Goal: Navigation & Orientation: Find specific page/section

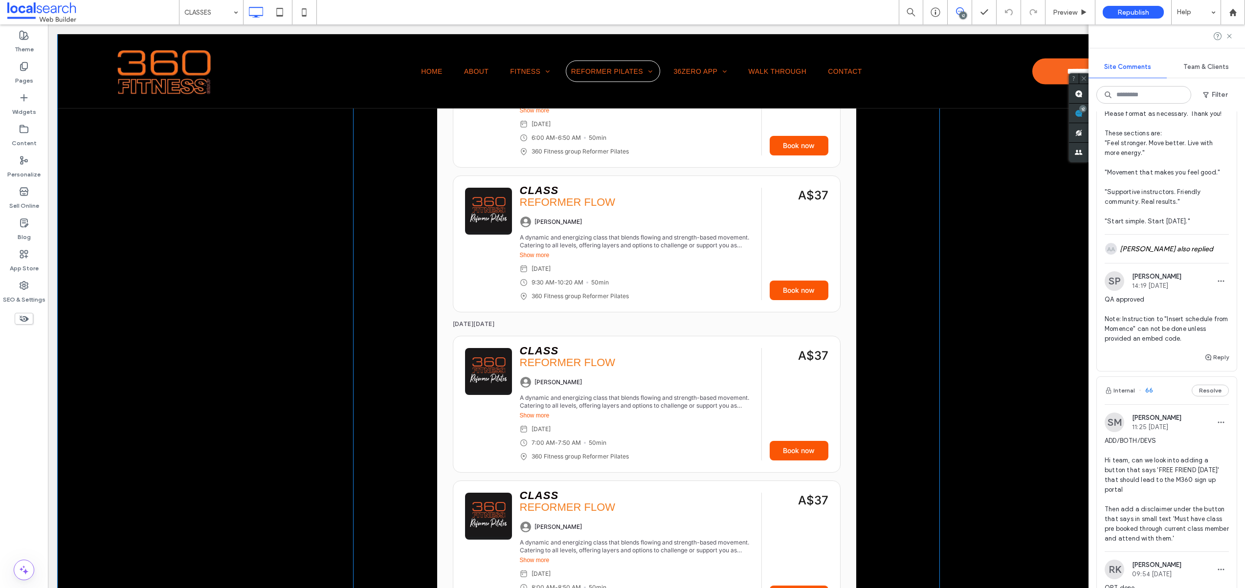
scroll to position [3390, 0]
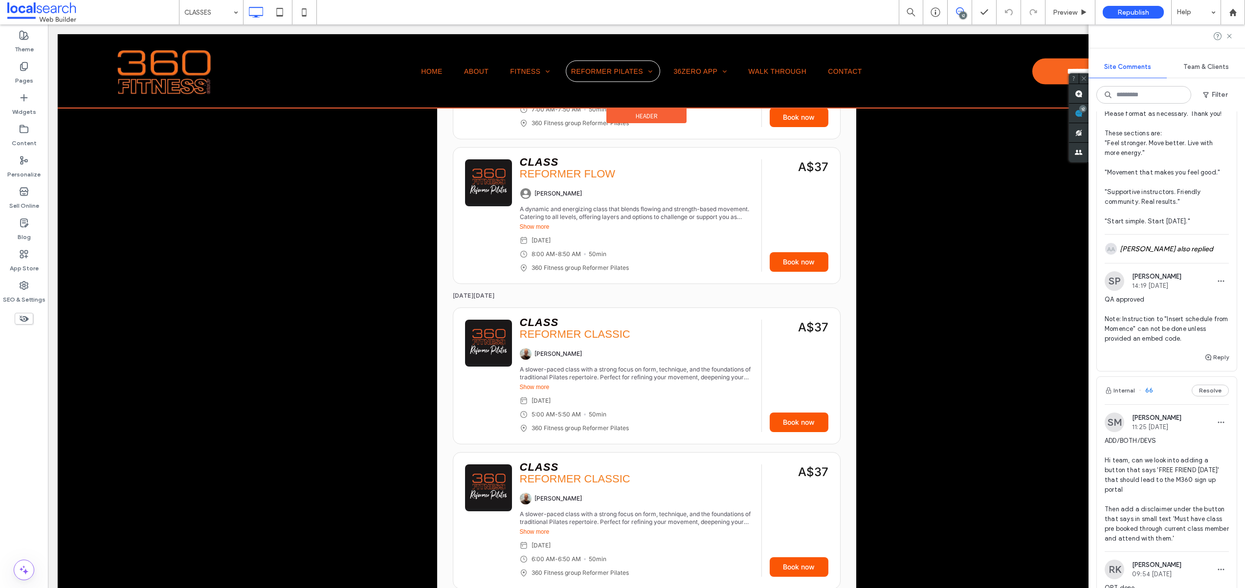
click at [631, 74] on div at bounding box center [647, 71] width 1178 height 74
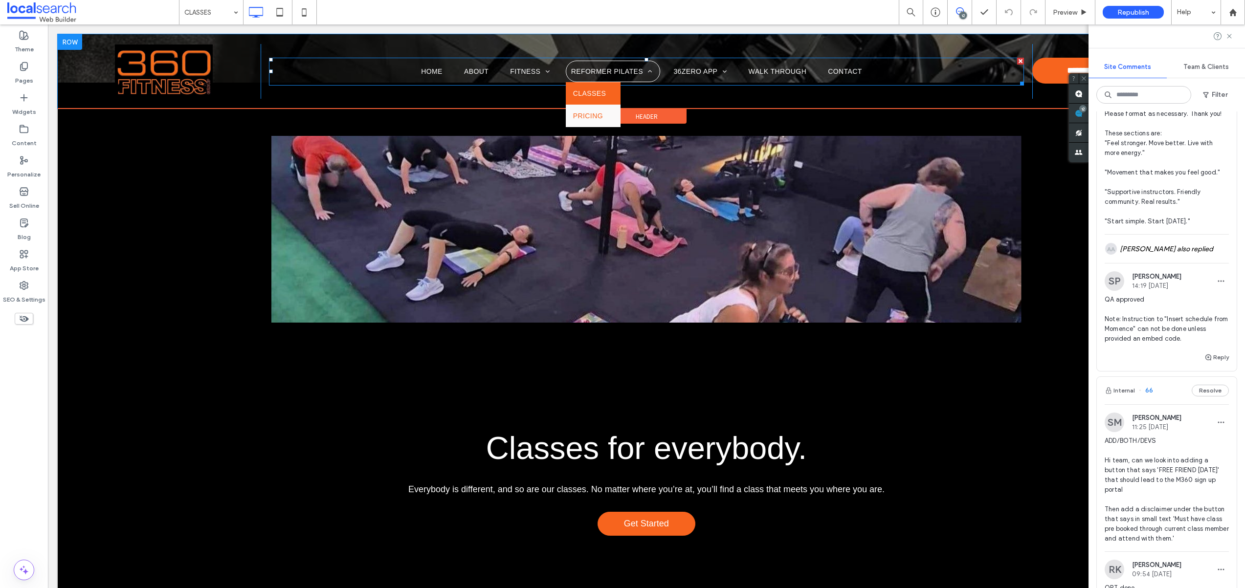
scroll to position [0, 0]
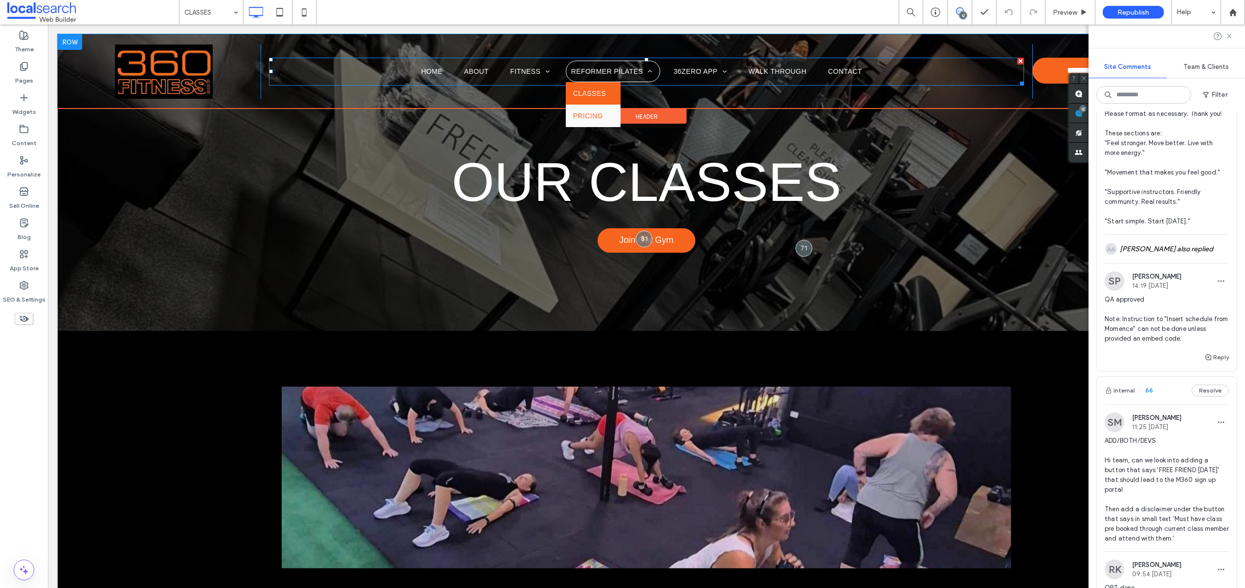
click at [581, 97] on span "CLASSES" at bounding box center [589, 93] width 33 height 8
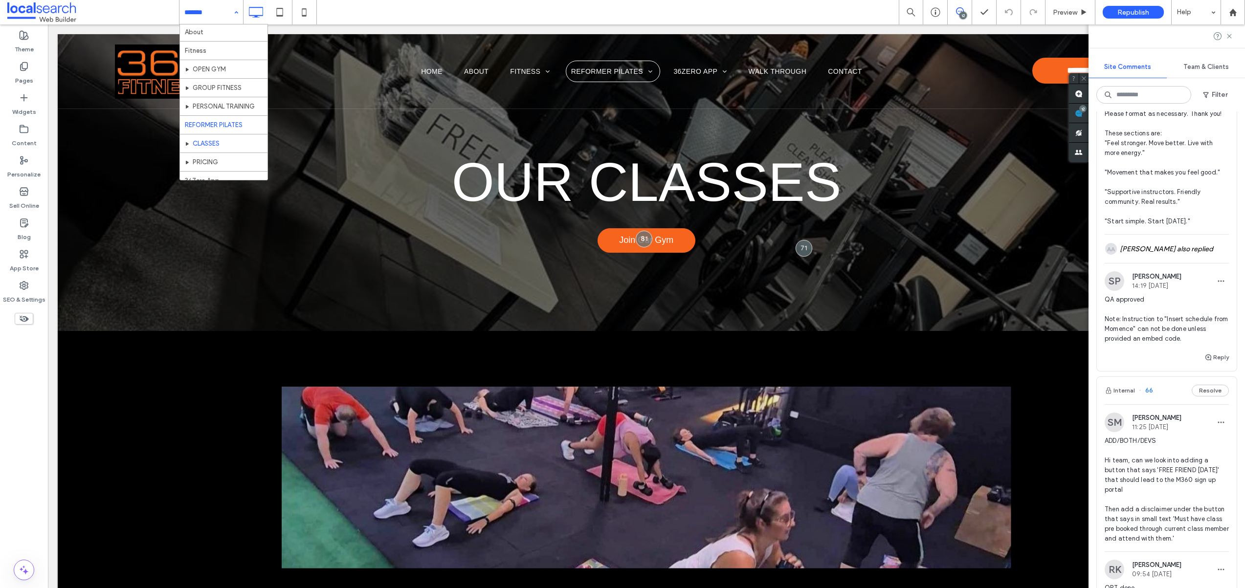
scroll to position [32, 0]
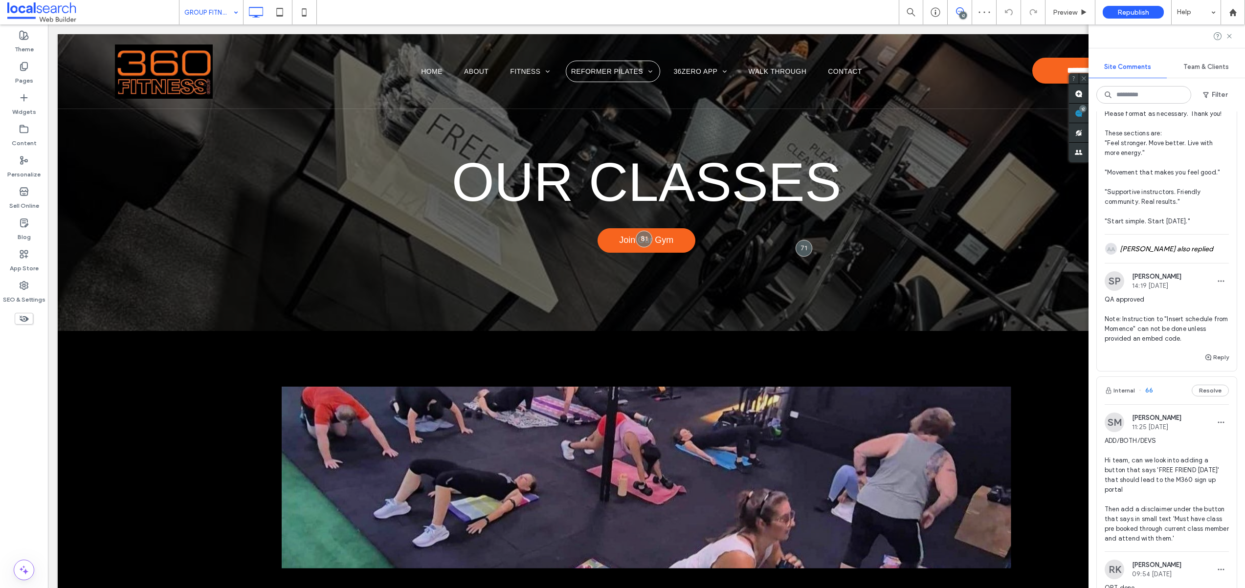
click at [218, 7] on input at bounding box center [208, 12] width 49 height 24
click at [225, 14] on input at bounding box center [208, 12] width 49 height 24
